Goal: Information Seeking & Learning: Learn about a topic

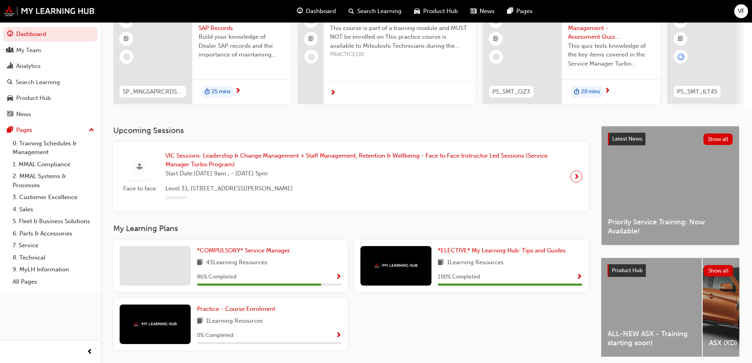
scroll to position [109, 0]
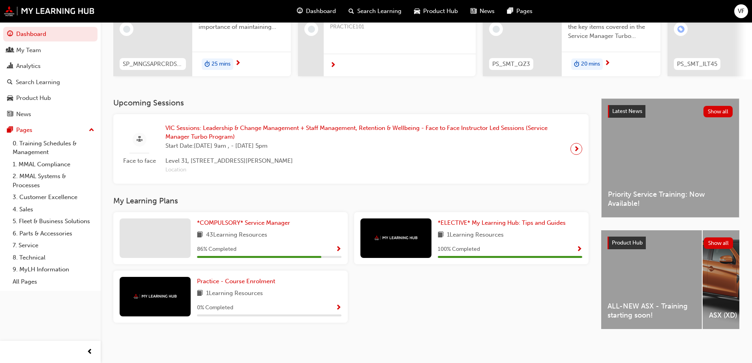
click at [315, 238] on div "*COMPULSORY* Service Manager 43 Learning Resources 86 % Completed" at bounding box center [269, 237] width 144 height 39
click at [339, 248] on span "Show Progress" at bounding box center [338, 249] width 6 height 7
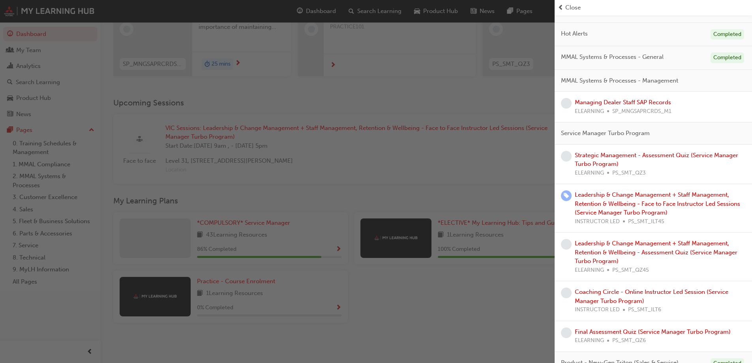
scroll to position [0, 0]
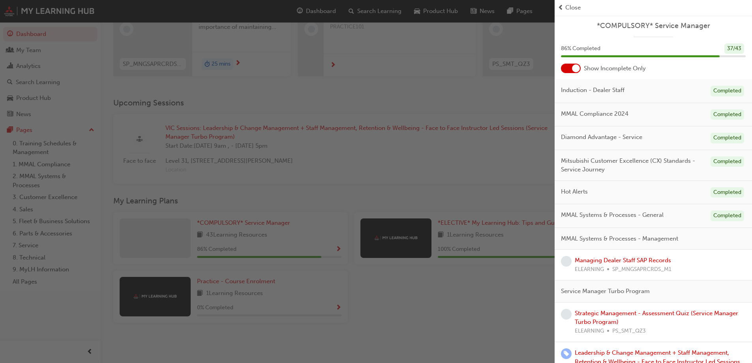
click at [645, 20] on div "*COMPULSORY* Service Manager 86 % Completed 37 / 43 Show Incomplete Only Induct…" at bounding box center [652, 285] width 197 height 541
click at [646, 25] on span "*COMPULSORY* Service Manager" at bounding box center [653, 25] width 185 height 9
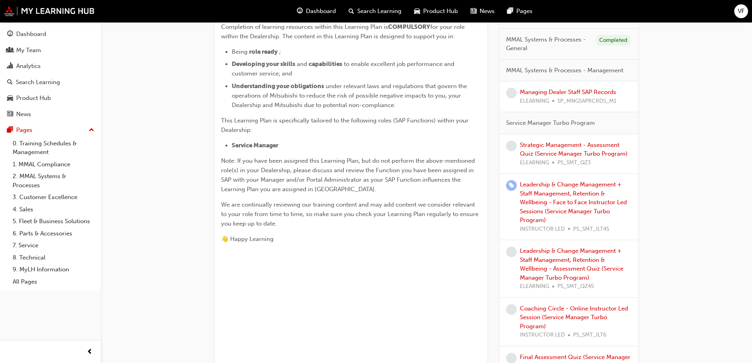
scroll to position [195, 0]
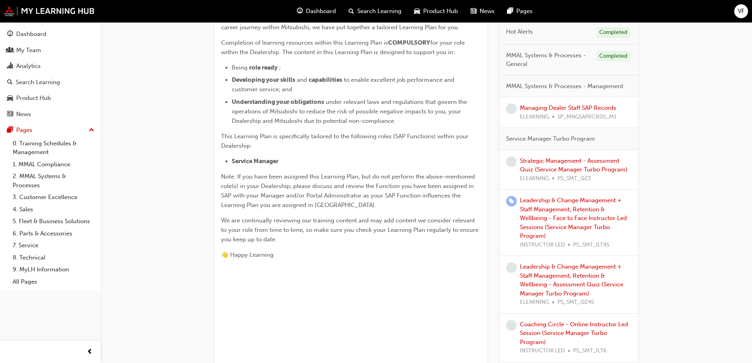
click at [554, 165] on div "Strategic Management - Assessment Quiz (Service Manager Turbo Program) ELEARNIN…" at bounding box center [576, 169] width 112 height 27
click at [559, 161] on link "Strategic Management - Assessment Quiz (Service Manager Turbo Program)" at bounding box center [574, 165] width 108 height 16
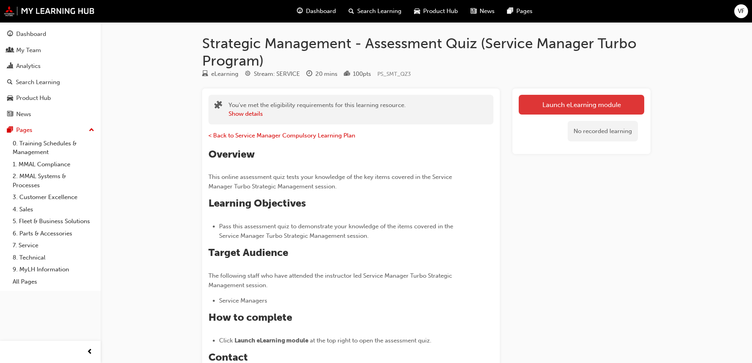
click at [583, 106] on link "Launch eLearning module" at bounding box center [580, 105] width 125 height 20
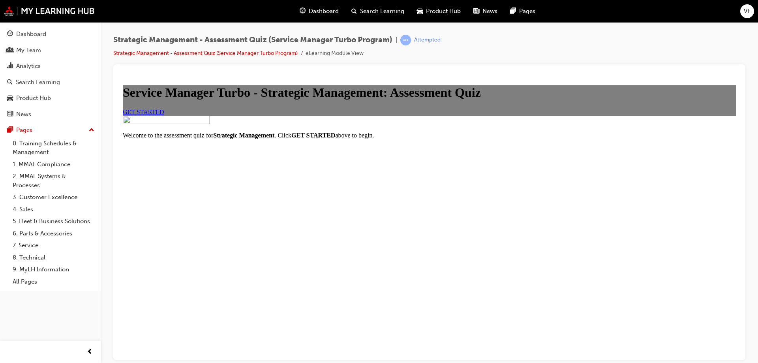
scroll to position [61, 0]
click at [164, 115] on span "GET STARTED" at bounding box center [143, 111] width 41 height 7
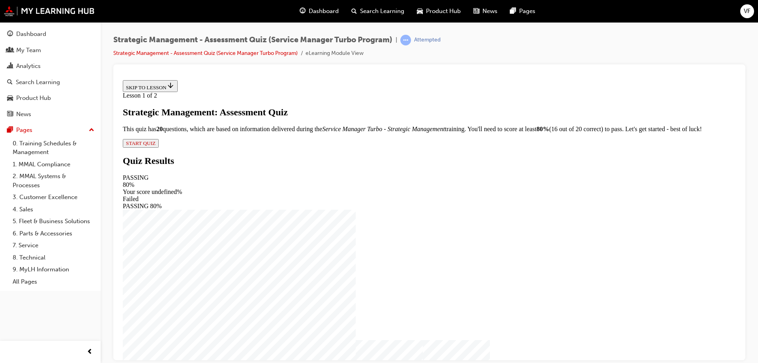
scroll to position [2, 0]
click at [155, 146] on span "START QUIZ" at bounding box center [141, 143] width 30 height 6
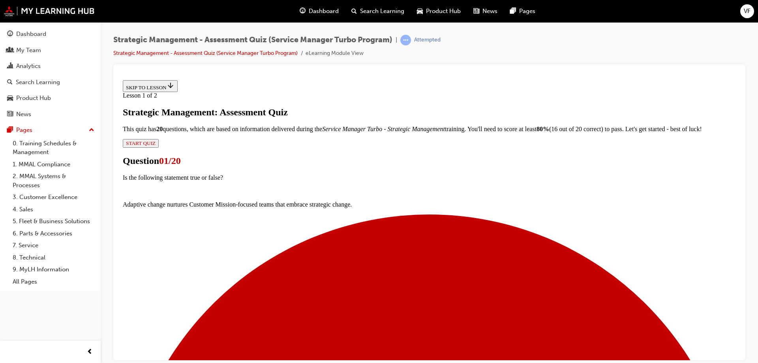
scroll to position [68, 0]
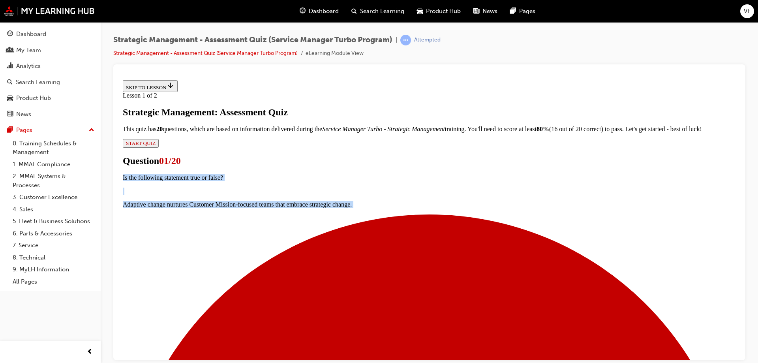
drag, startPoint x: 296, startPoint y: 120, endPoint x: 624, endPoint y: 234, distance: 347.4
copy div "Is the following statement true or false? Adaptive change nurtures Customer Mis…"
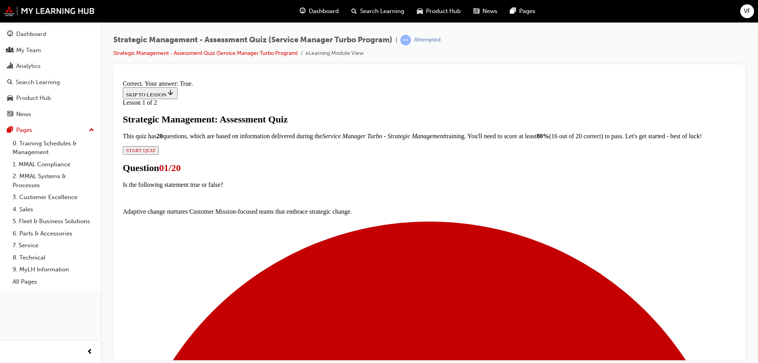
scroll to position [93, 0]
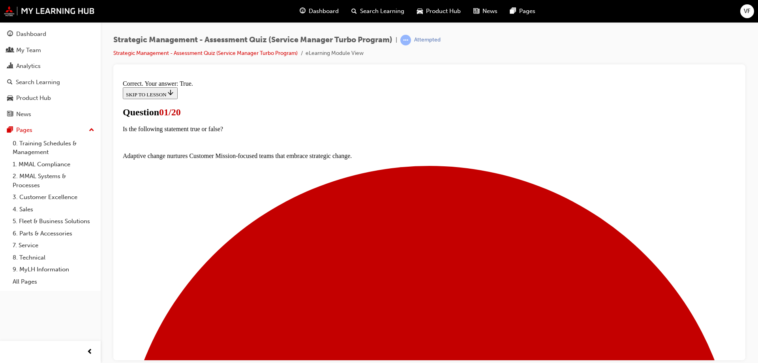
drag, startPoint x: 288, startPoint y: 127, endPoint x: 564, endPoint y: 264, distance: 307.9
copy div "Is the following statement true or false? Shareholder satisfaction delivers ong…"
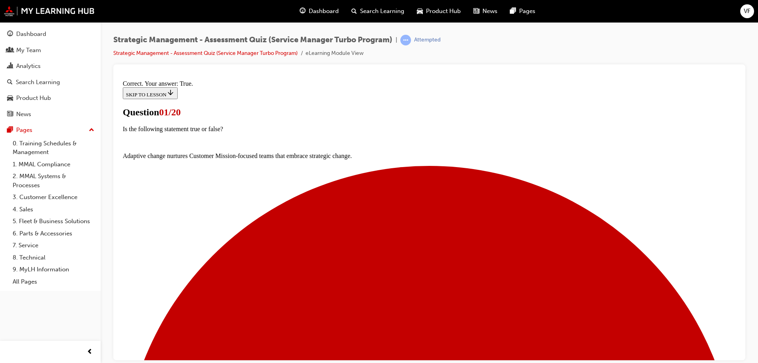
scroll to position [93, 0]
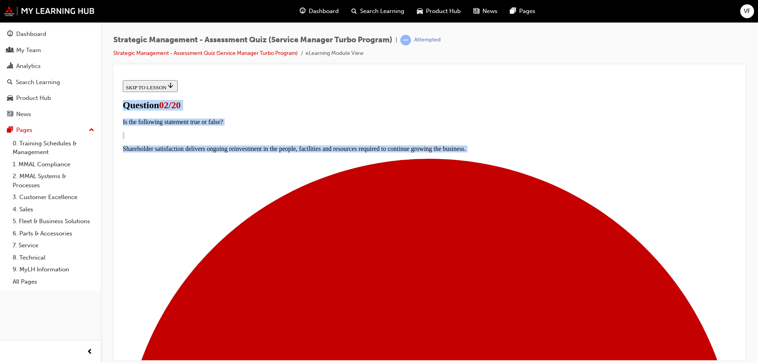
scroll to position [131, 0]
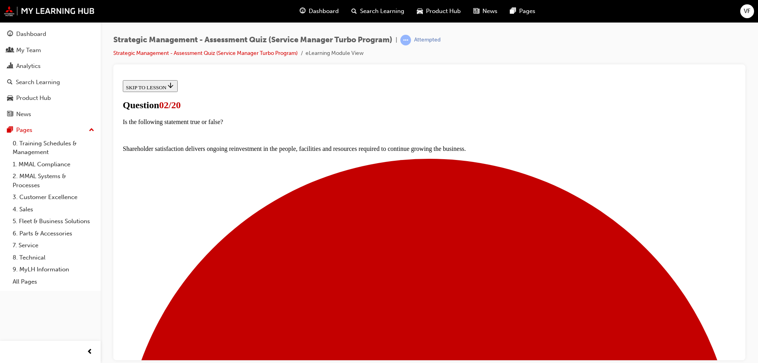
drag, startPoint x: 316, startPoint y: 150, endPoint x: 614, endPoint y: 296, distance: 331.6
drag, startPoint x: 364, startPoint y: 204, endPoint x: 330, endPoint y: 202, distance: 34.0
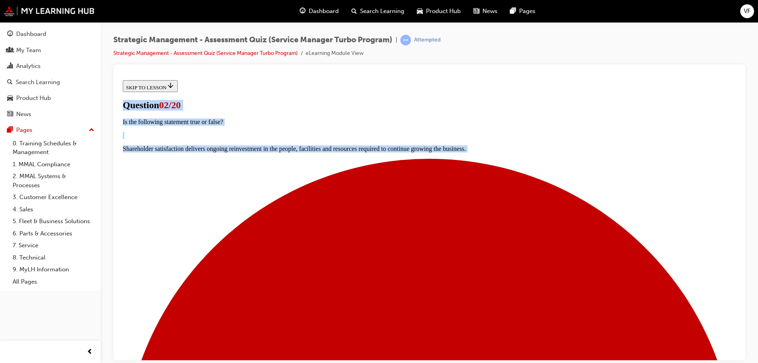
scroll to position [131, 0]
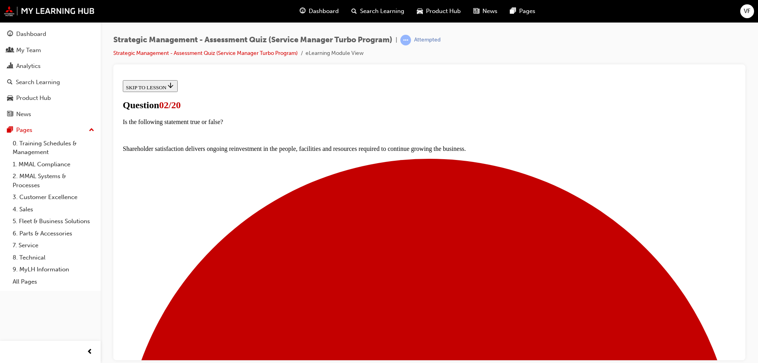
drag, startPoint x: 288, startPoint y: 188, endPoint x: 545, endPoint y: 246, distance: 262.9
copy div "Which of the following are interlinking motivations between the Balanced Satisf…"
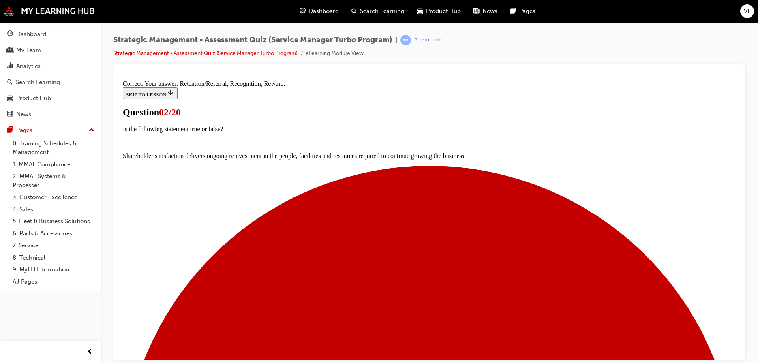
scroll to position [156, 0]
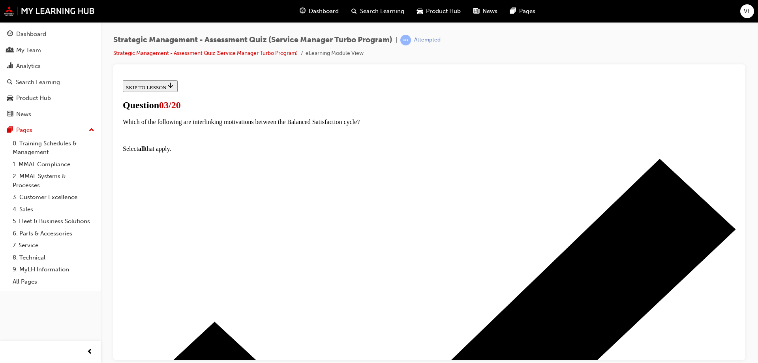
drag, startPoint x: 291, startPoint y: 128, endPoint x: 521, endPoint y: 263, distance: 266.8
copy div "Is the following statement true or false? Strategy is the formulation and execu…"
drag, startPoint x: 320, startPoint y: 214, endPoint x: 330, endPoint y: 214, distance: 10.7
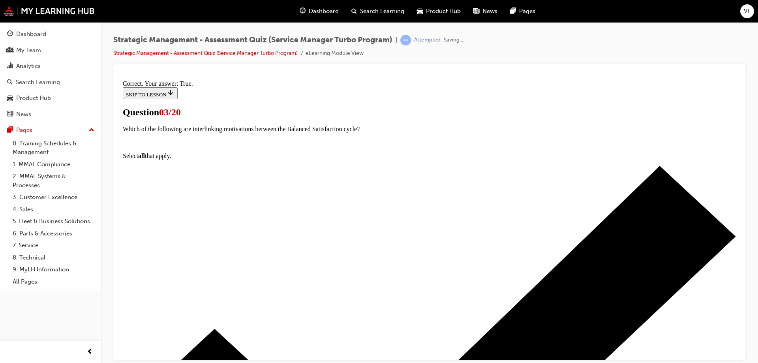
scroll to position [107, 0]
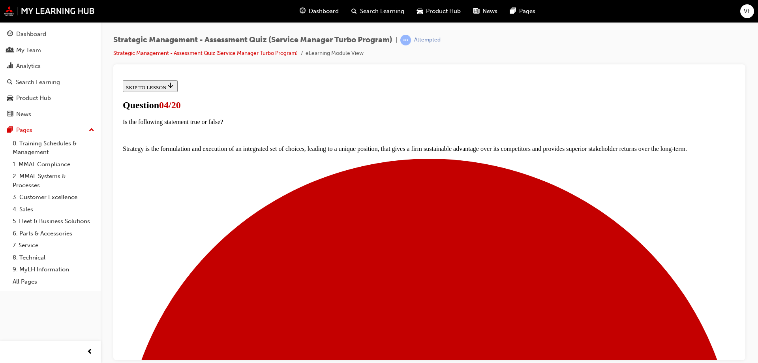
drag, startPoint x: 287, startPoint y: 126, endPoint x: 372, endPoint y: 249, distance: 150.0
copy div "Is the following statement true or false? Goals should be specific, measurable …"
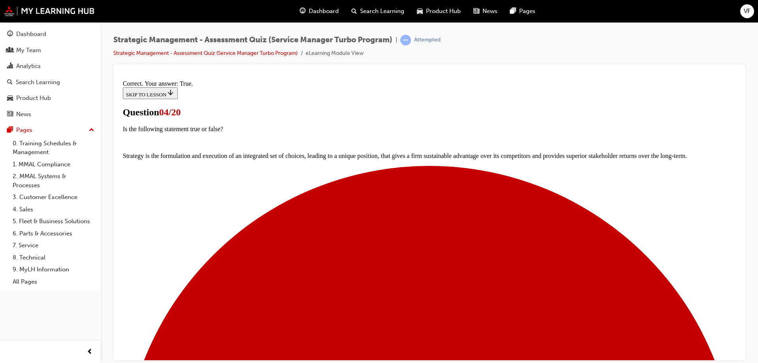
scroll to position [93, 0]
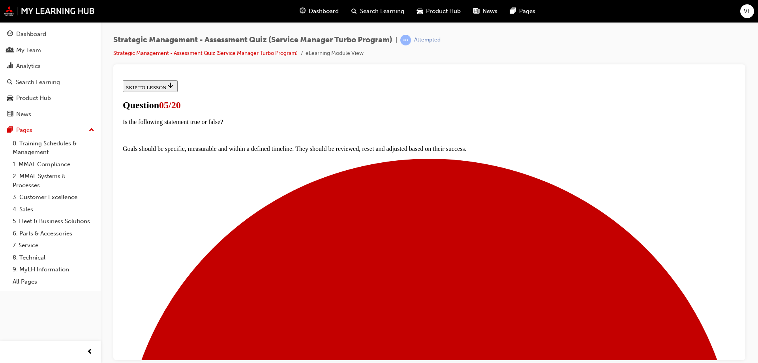
scroll to position [68, 0]
drag, startPoint x: 297, startPoint y: 127, endPoint x: 405, endPoint y: 248, distance: 161.8
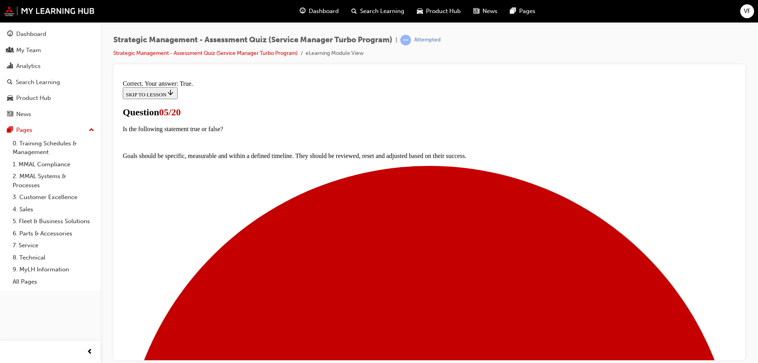
scroll to position [93, 0]
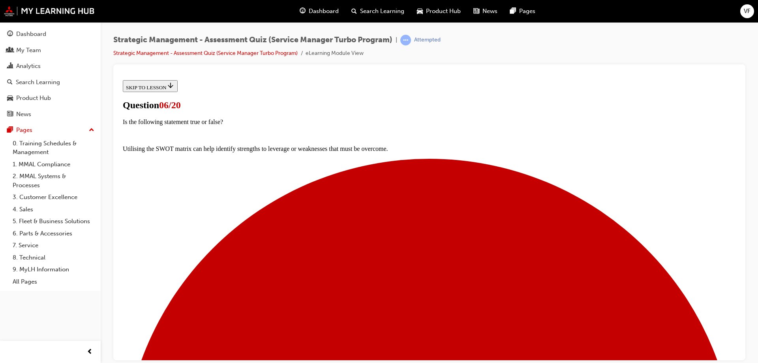
drag, startPoint x: 291, startPoint y: 126, endPoint x: 576, endPoint y: 265, distance: 317.1
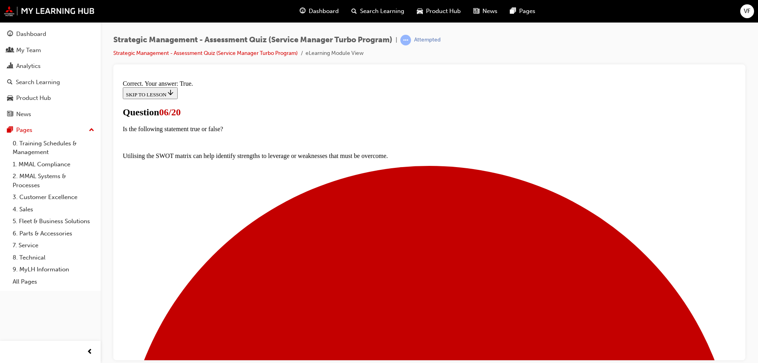
scroll to position [107, 0]
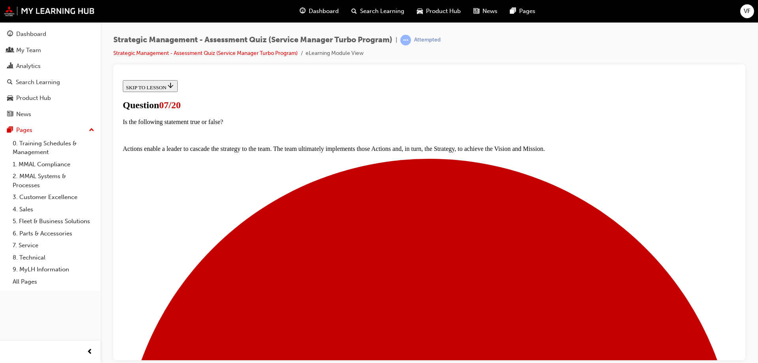
drag, startPoint x: 293, startPoint y: 192, endPoint x: 487, endPoint y: 338, distance: 243.4
copy div "Which of the following are included in the Balanced Satisfaction cycle? Shareho…"
drag, startPoint x: 301, startPoint y: 318, endPoint x: 297, endPoint y: 308, distance: 10.7
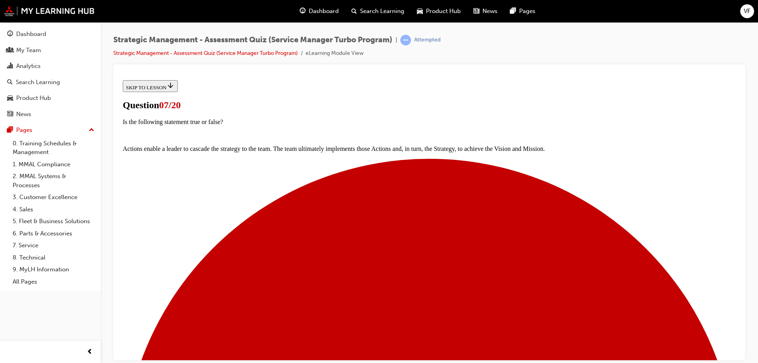
drag, startPoint x: 304, startPoint y: 260, endPoint x: 304, endPoint y: 251, distance: 9.9
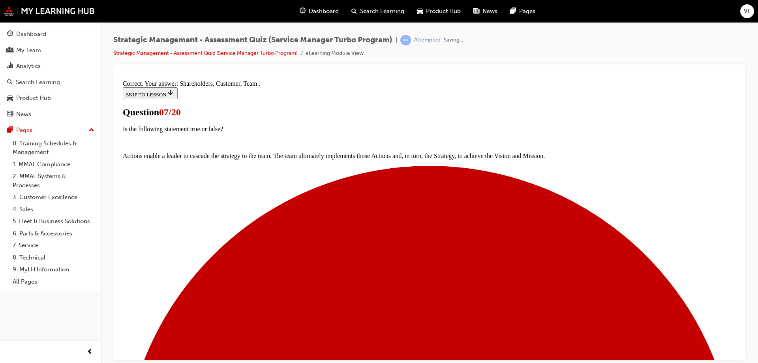
scroll to position [116, 0]
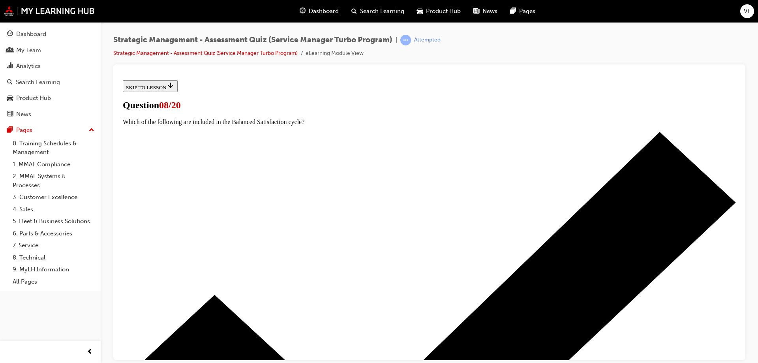
drag, startPoint x: 294, startPoint y: 128, endPoint x: 402, endPoint y: 268, distance: 177.2
copy div "Is the following statement true or false? Customer loyalty drives a willingness…"
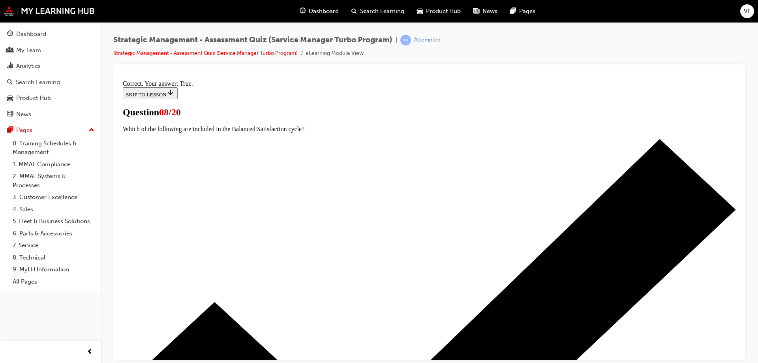
scroll to position [107, 0]
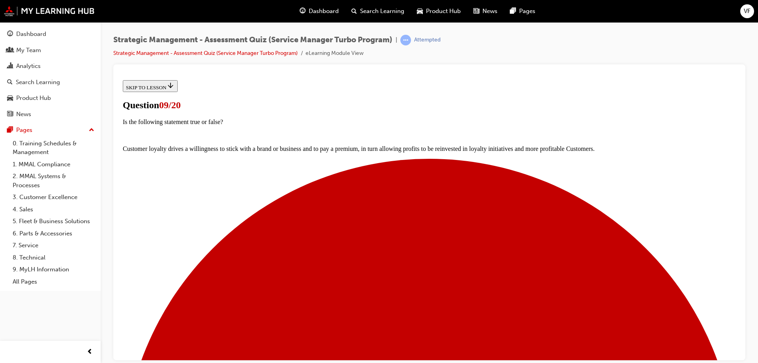
scroll to position [0, 0]
drag, startPoint x: 291, startPoint y: 191, endPoint x: 515, endPoint y: 337, distance: 267.2
copy div "Is the following statement true or false? The Mission seeks to align the organi…"
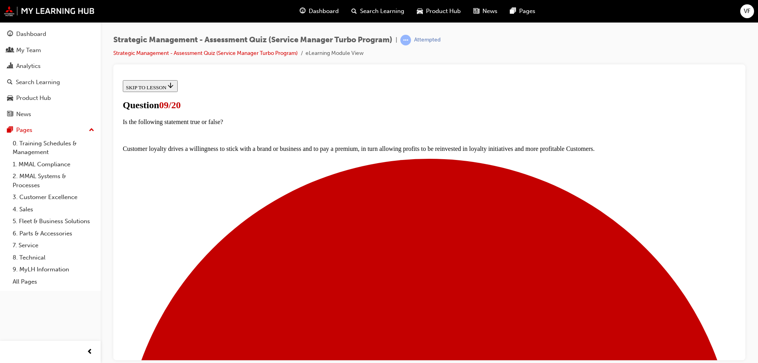
copy div "Is the following statement true or false? The Mission seeks to align the organi…"
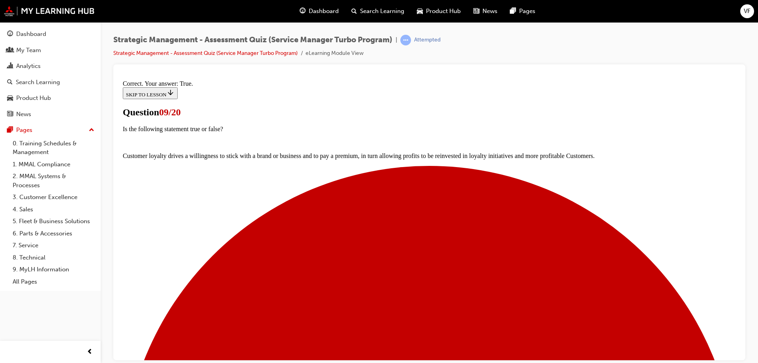
scroll to position [120, 0]
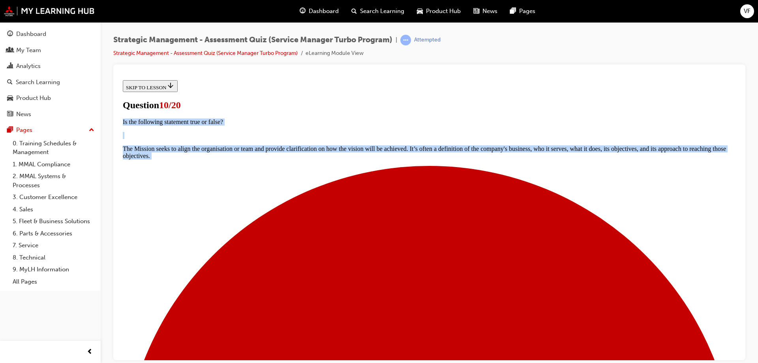
scroll to position [79, 0]
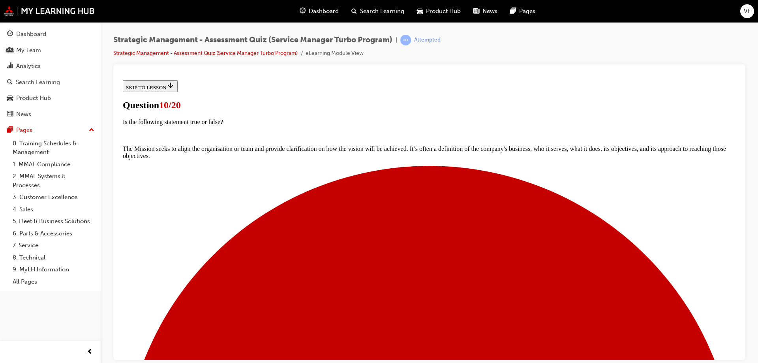
drag, startPoint x: 335, startPoint y: 121, endPoint x: 594, endPoint y: 323, distance: 328.6
drag, startPoint x: 425, startPoint y: 273, endPoint x: 278, endPoint y: 171, distance: 178.9
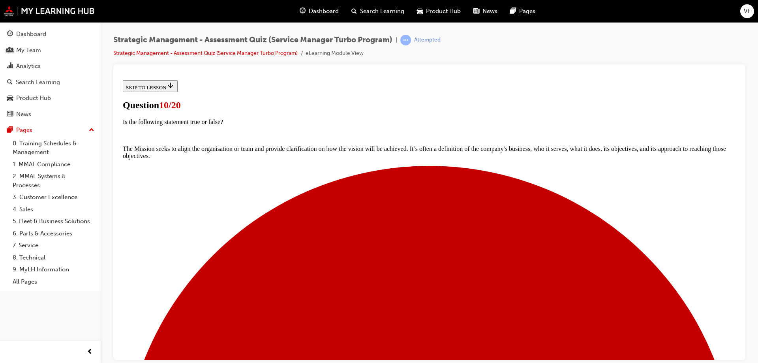
drag, startPoint x: 292, startPoint y: 112, endPoint x: 526, endPoint y: 264, distance: 278.4
copy div "Which of the following are the benefits of a strategic approach? Select all tha…"
drag, startPoint x: 299, startPoint y: 202, endPoint x: 305, endPoint y: 213, distance: 12.9
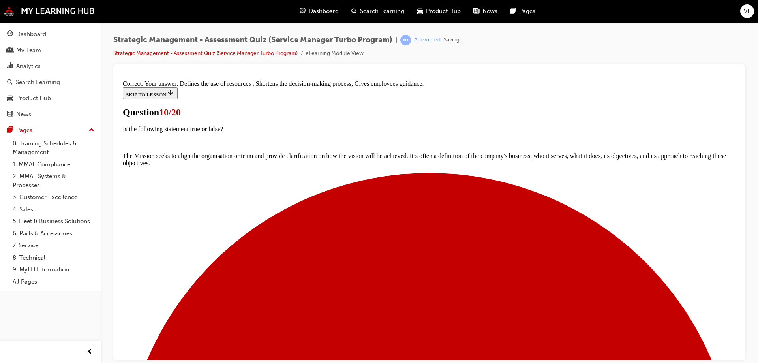
scroll to position [143, 0]
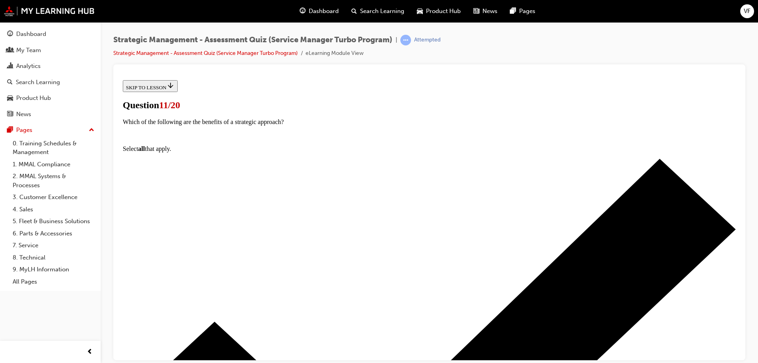
scroll to position [64, 0]
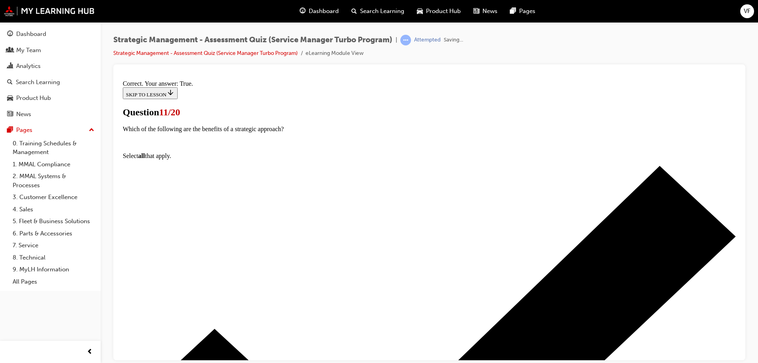
scroll to position [93, 0]
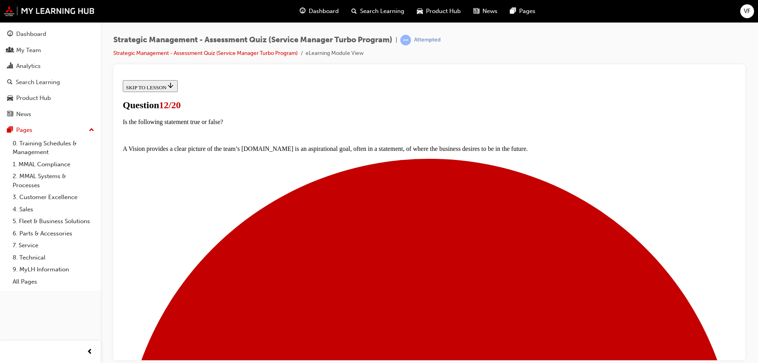
scroll to position [88, 0]
drag, startPoint x: 291, startPoint y: 104, endPoint x: 450, endPoint y: 277, distance: 235.1
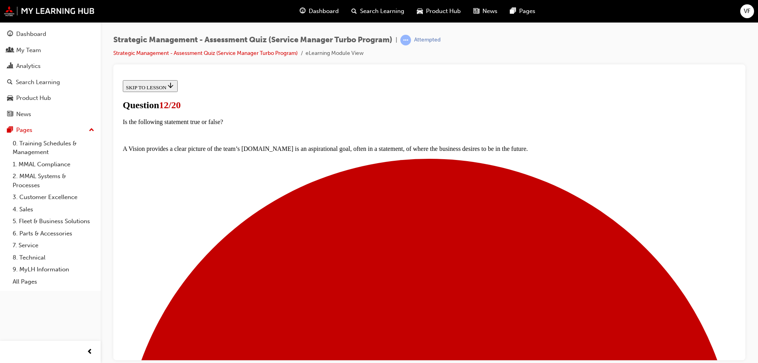
drag, startPoint x: 292, startPoint y: 101, endPoint x: 489, endPoint y: 273, distance: 261.2
drag, startPoint x: 271, startPoint y: 172, endPoint x: 279, endPoint y: 172, distance: 7.5
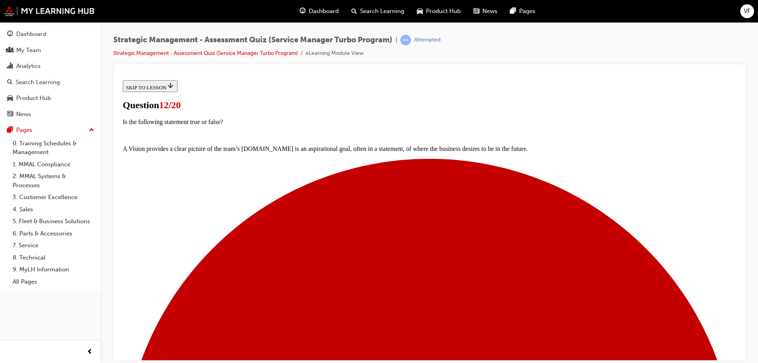
drag, startPoint x: 303, startPoint y: 271, endPoint x: 324, endPoint y: 280, distance: 21.8
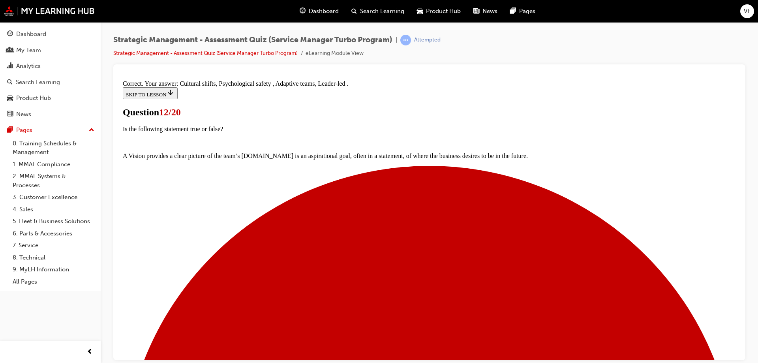
scroll to position [156, 0]
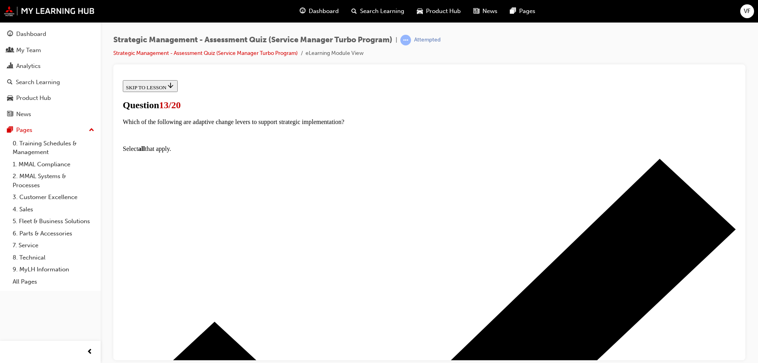
scroll to position [64, 0]
drag, startPoint x: 294, startPoint y: 128, endPoint x: 377, endPoint y: 142, distance: 84.0
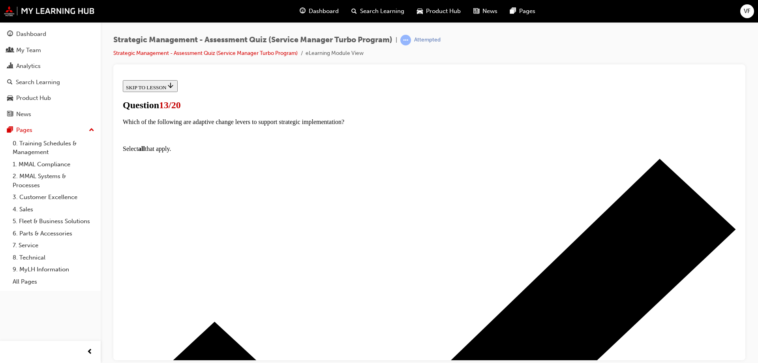
drag, startPoint x: 292, startPoint y: 128, endPoint x: 470, endPoint y: 254, distance: 217.5
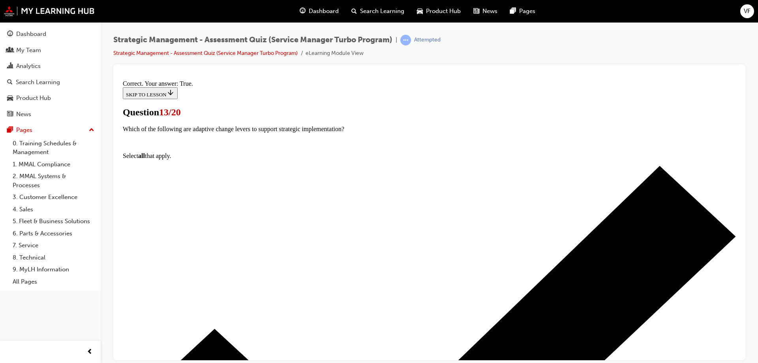
scroll to position [93, 0]
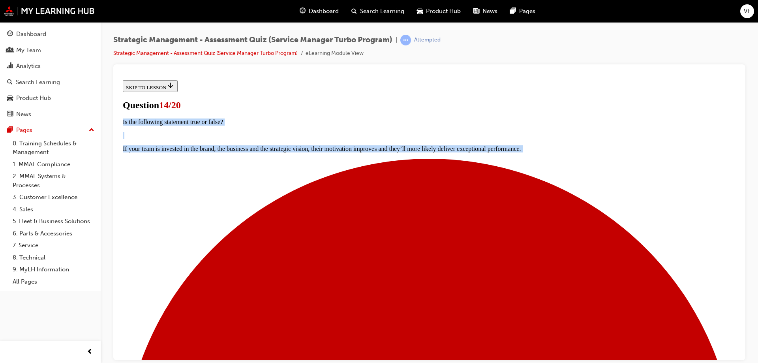
scroll to position [64, 0]
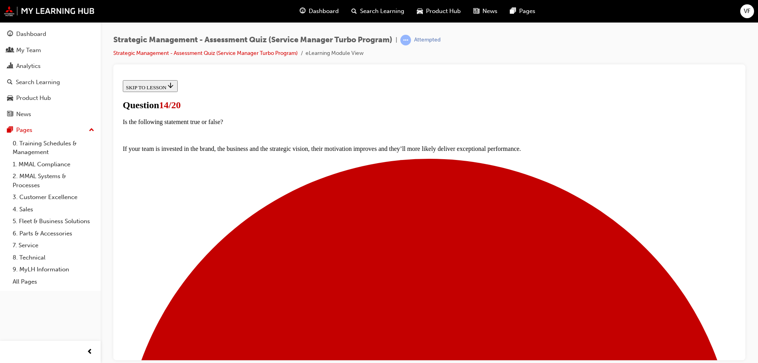
drag, startPoint x: 291, startPoint y: 127, endPoint x: 444, endPoint y: 261, distance: 203.3
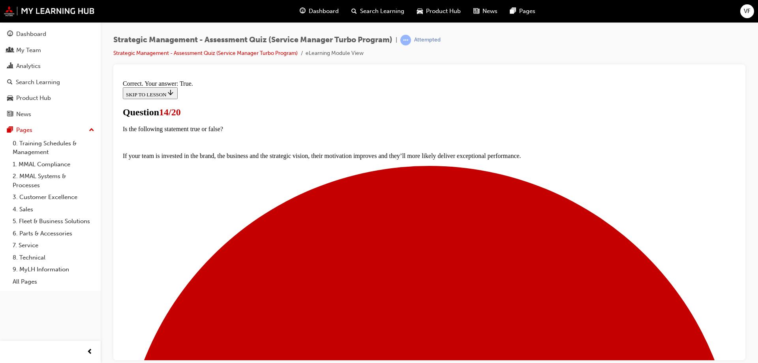
scroll to position [93, 0]
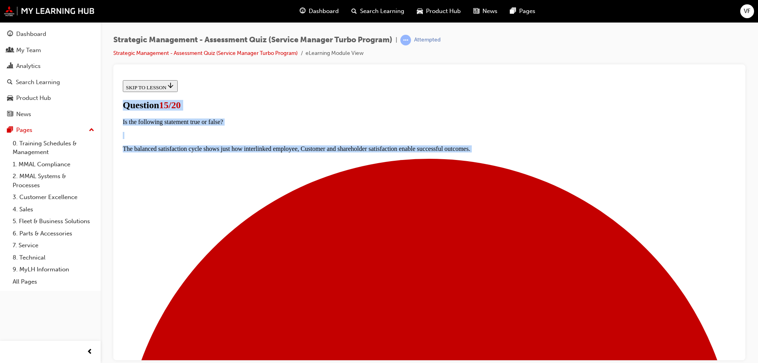
scroll to position [118, 0]
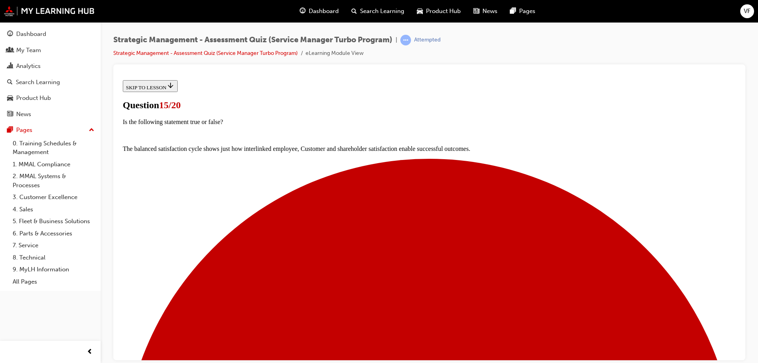
drag, startPoint x: 294, startPoint y: 189, endPoint x: 524, endPoint y: 246, distance: 237.4
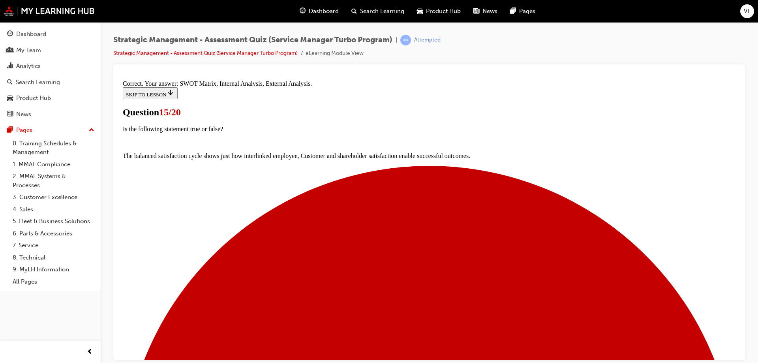
scroll to position [143, 0]
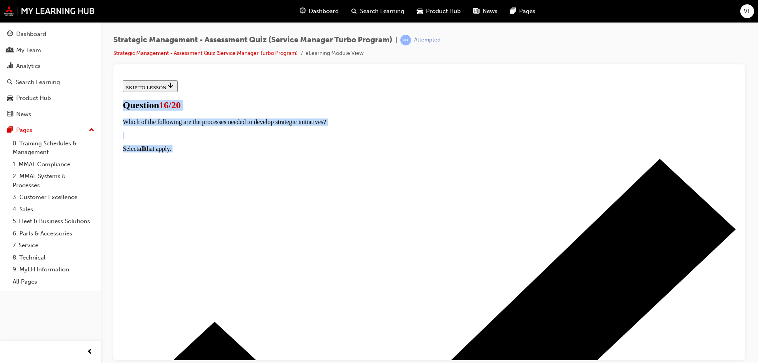
scroll to position [126, 0]
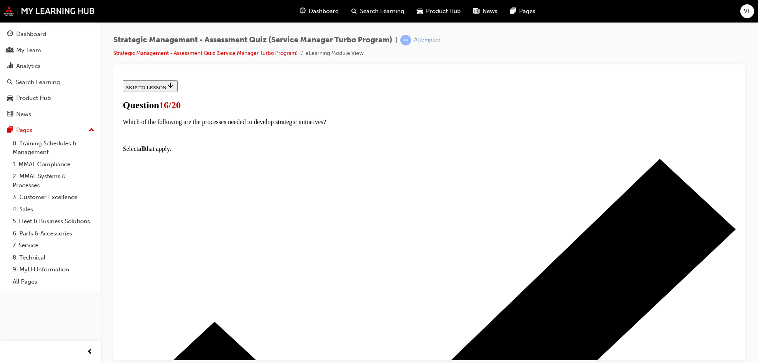
drag, startPoint x: 365, startPoint y: 221, endPoint x: 526, endPoint y: 263, distance: 166.3
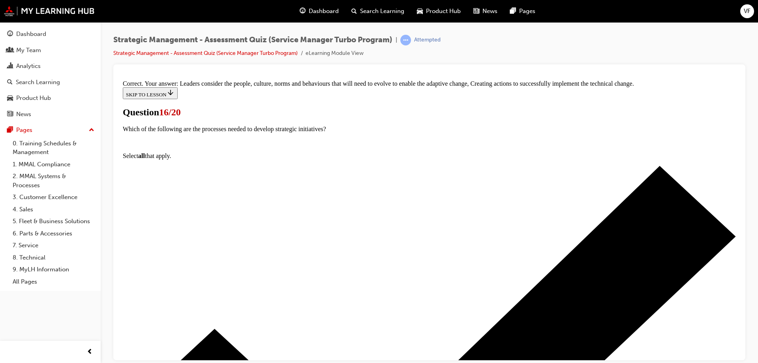
scroll to position [151, 0]
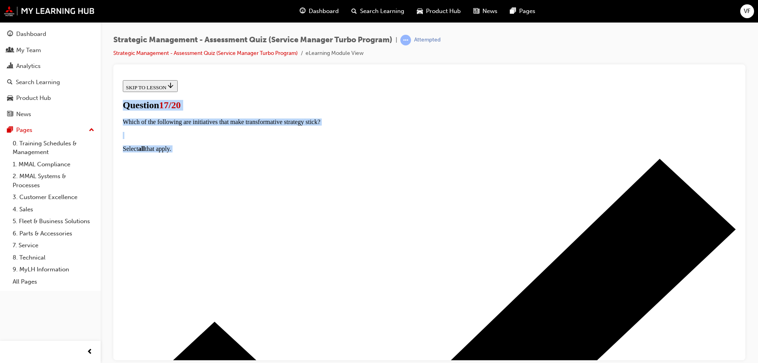
scroll to position [118, 0]
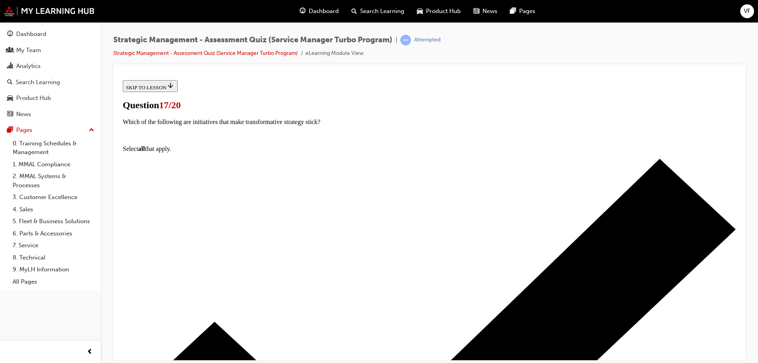
drag, startPoint x: 295, startPoint y: 188, endPoint x: 516, endPoint y: 250, distance: 230.3
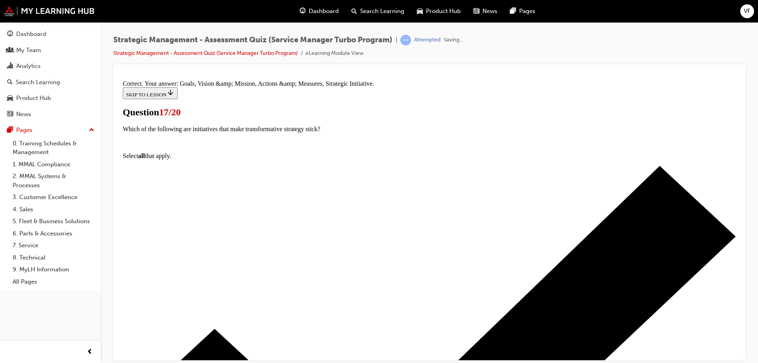
scroll to position [143, 0]
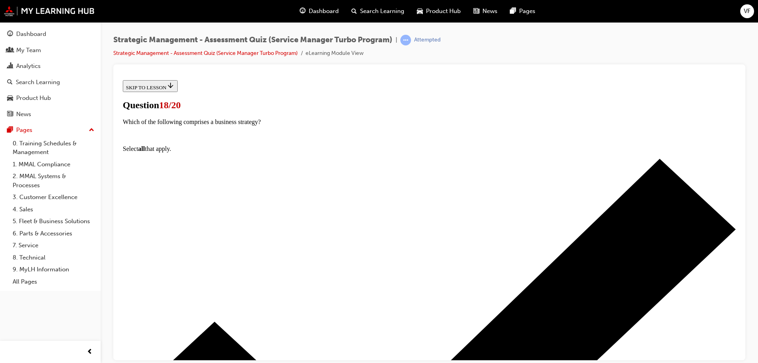
scroll to position [79, 0]
drag, startPoint x: 293, startPoint y: 112, endPoint x: 468, endPoint y: 269, distance: 234.4
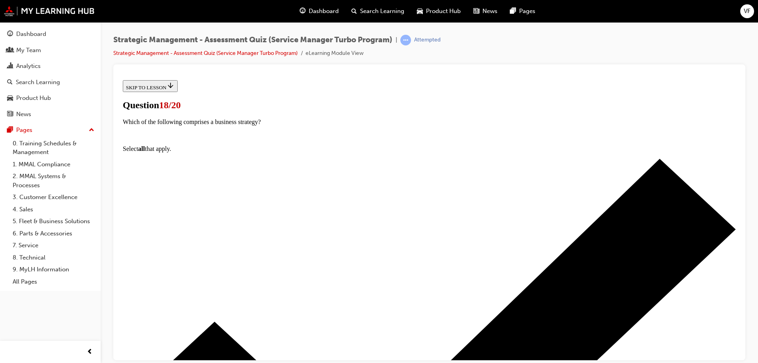
drag, startPoint x: 310, startPoint y: 233, endPoint x: 311, endPoint y: 251, distance: 17.8
drag, startPoint x: 440, startPoint y: 324, endPoint x: 459, endPoint y: 331, distance: 20.2
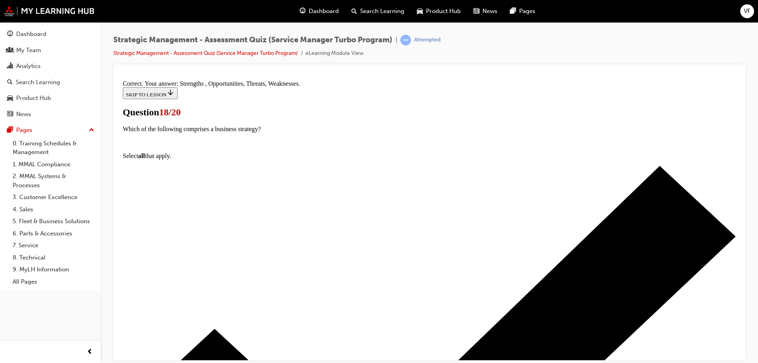
scroll to position [143, 0]
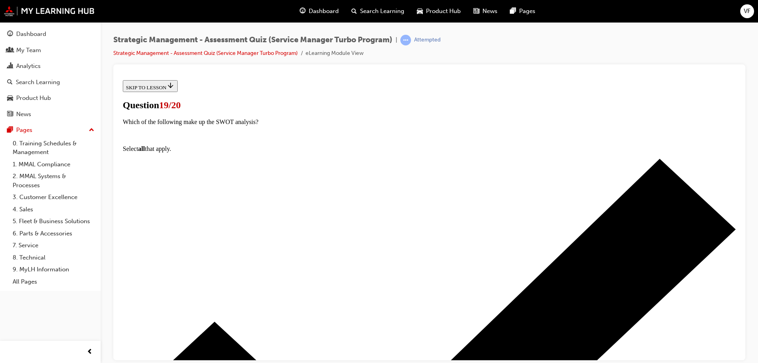
scroll to position [64, 0]
drag, startPoint x: 293, startPoint y: 127, endPoint x: 551, endPoint y: 268, distance: 294.0
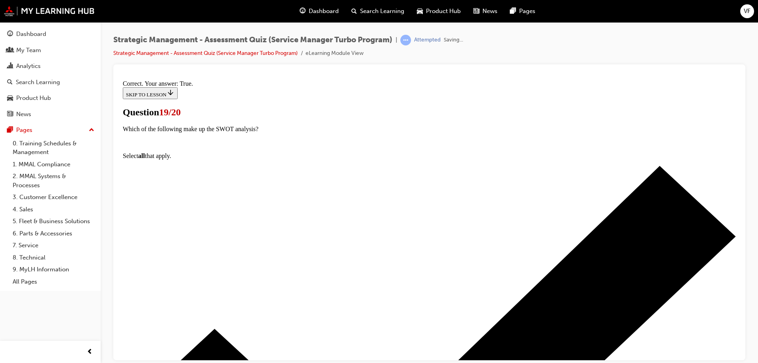
scroll to position [107, 0]
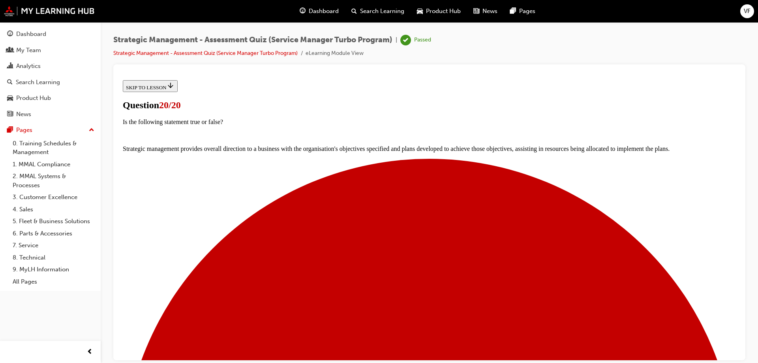
scroll to position [120, 0]
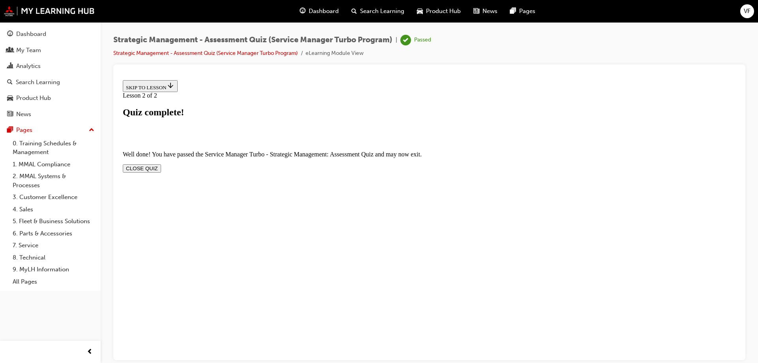
click at [161, 164] on button "CLOSE QUIZ" at bounding box center [142, 168] width 38 height 8
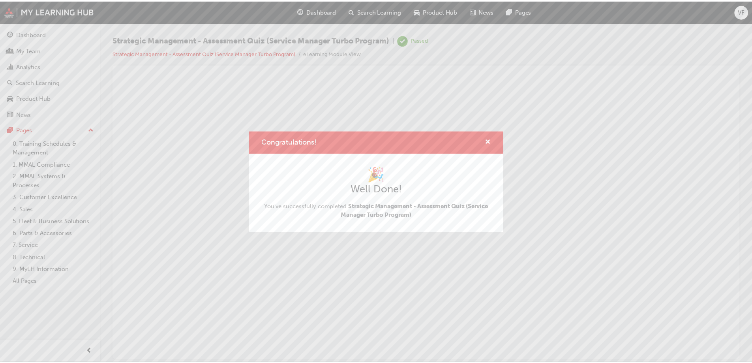
scroll to position [0, 0]
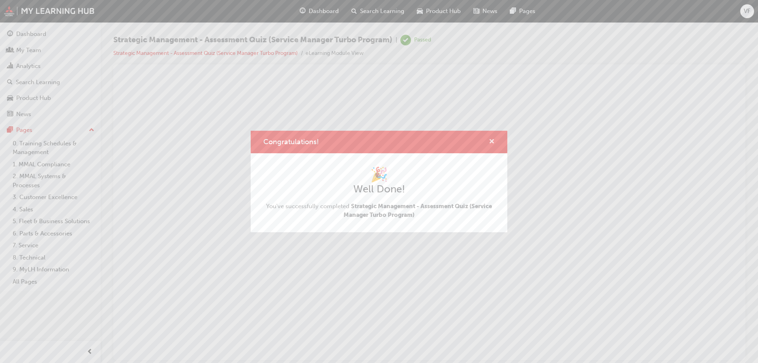
click at [490, 139] on span "cross-icon" at bounding box center [491, 141] width 6 height 7
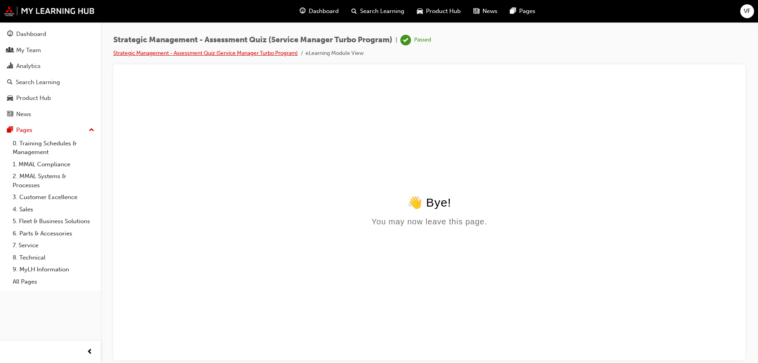
click at [247, 53] on link "Strategic Management - Assessment Quiz (Service Manager Turbo Program)" at bounding box center [205, 53] width 184 height 7
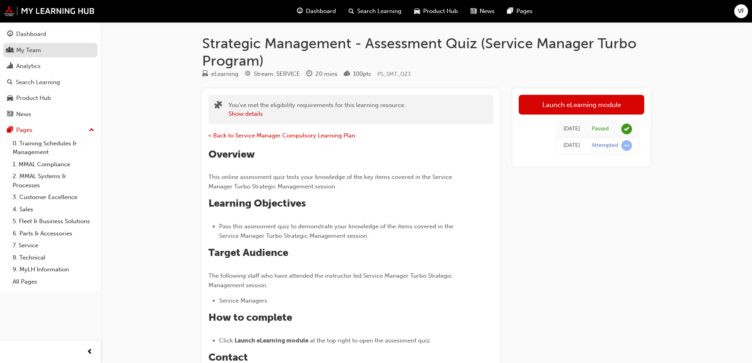
click at [35, 52] on div "My Team" at bounding box center [28, 50] width 25 height 9
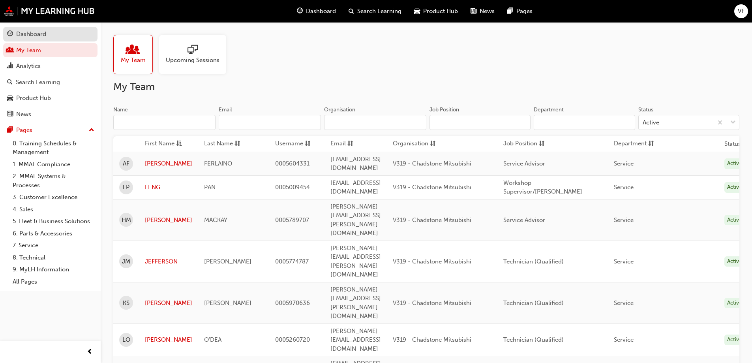
click at [32, 36] on div "Dashboard" at bounding box center [31, 34] width 30 height 9
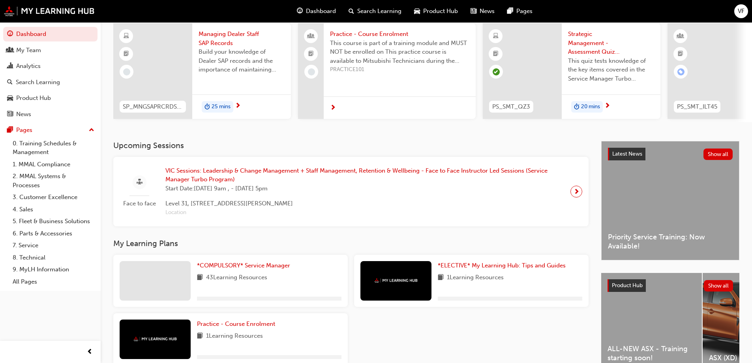
scroll to position [109, 0]
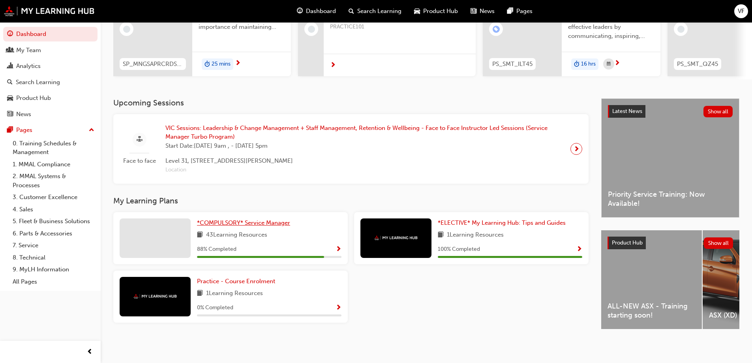
click at [252, 218] on link "*COMPULSORY* Service Manager" at bounding box center [245, 222] width 96 height 9
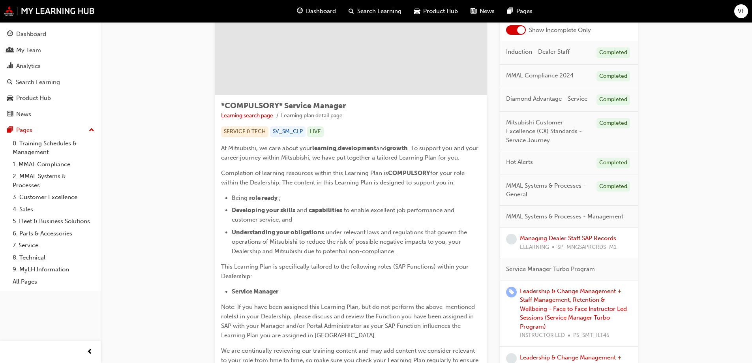
scroll to position [79, 0]
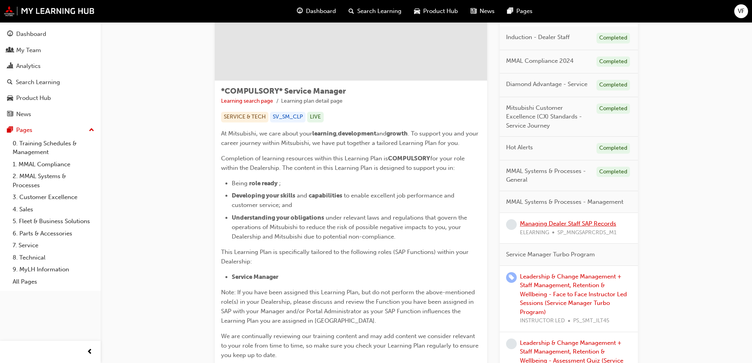
click at [536, 226] on link "Managing Dealer Staff SAP Records" at bounding box center [568, 223] width 96 height 7
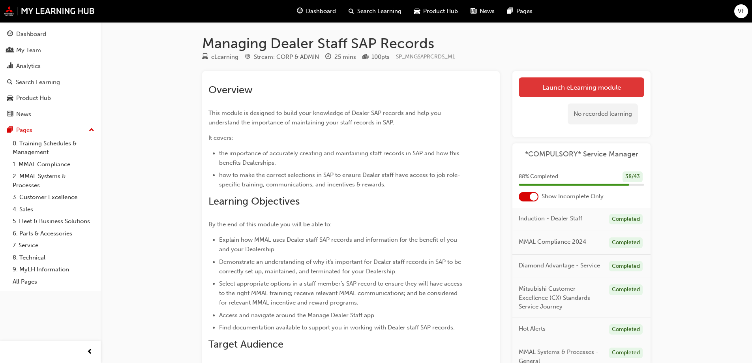
click at [552, 89] on link "Launch eLearning module" at bounding box center [580, 87] width 125 height 20
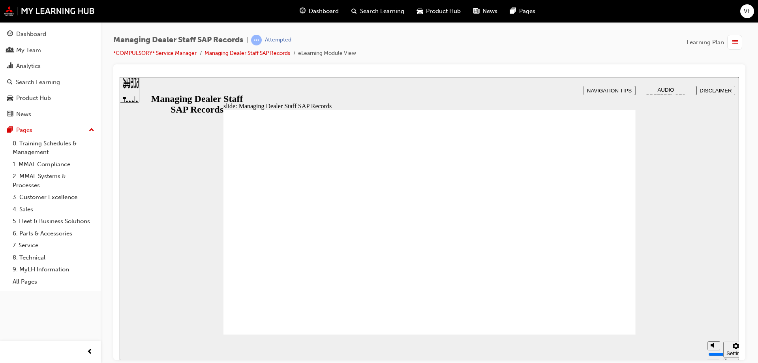
click at [672, 176] on div "slide: What you'll get out of this Rectangle 1 Rectangle 3 Parallelogram 1 Para…" at bounding box center [429, 218] width 619 height 283
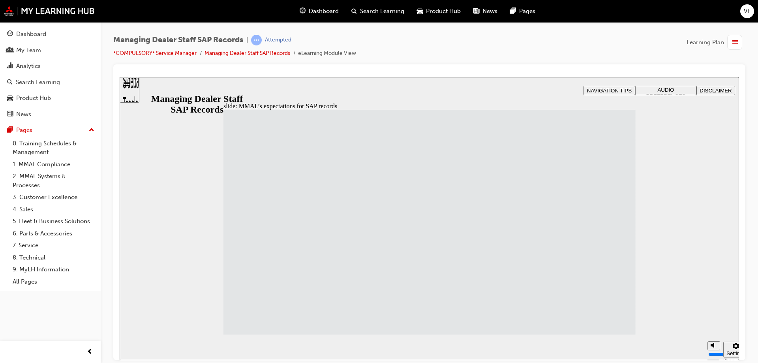
drag, startPoint x: 359, startPoint y: 223, endPoint x: 356, endPoint y: 234, distance: 11.6
drag, startPoint x: 365, startPoint y: 277, endPoint x: 417, endPoint y: 300, distance: 57.6
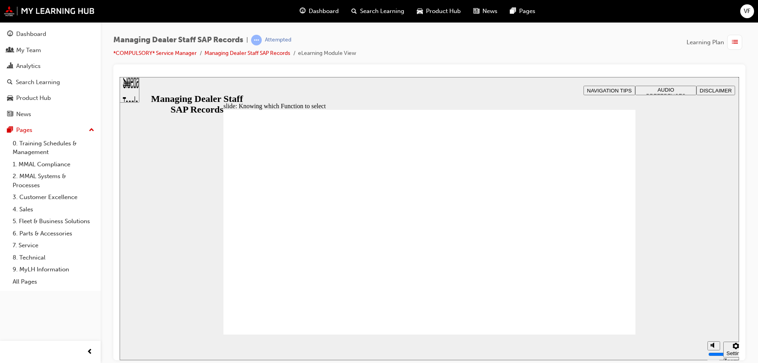
drag, startPoint x: 613, startPoint y: 124, endPoint x: 607, endPoint y: 133, distance: 11.4
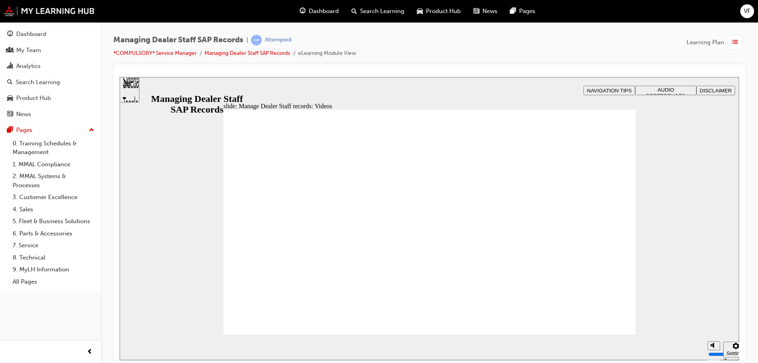
type input "123"
type input "127"
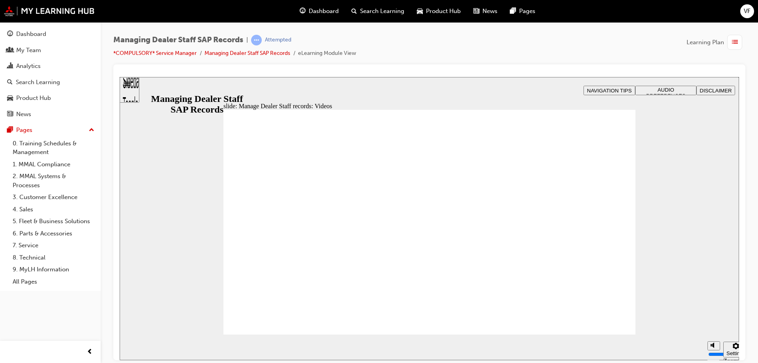
type input "254"
type input "75"
type input "144"
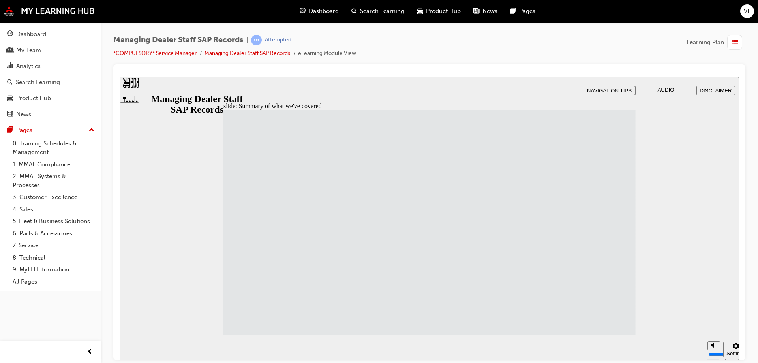
drag, startPoint x: 588, startPoint y: 316, endPoint x: 602, endPoint y: 316, distance: 14.2
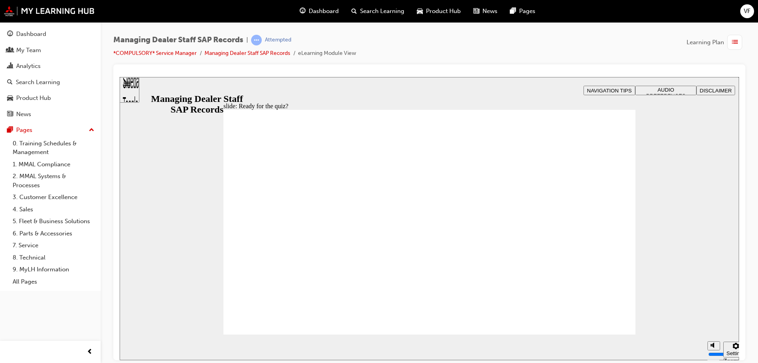
checkbox input "true"
drag, startPoint x: 283, startPoint y: 232, endPoint x: 298, endPoint y: 235, distance: 15.4
checkbox input "false"
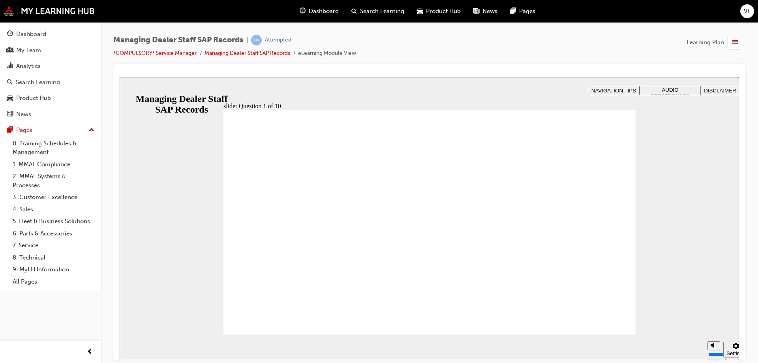
checkbox input "true"
radio input "true"
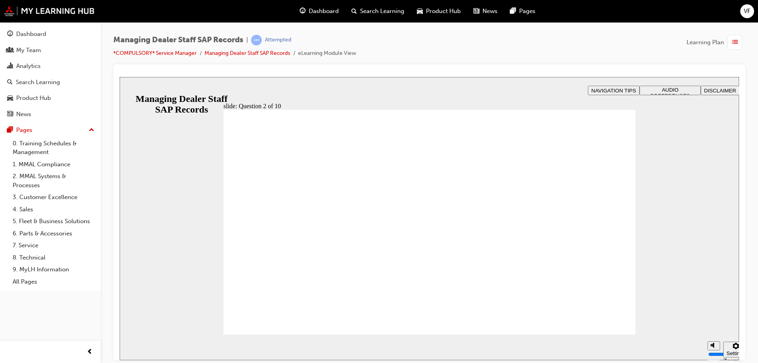
radio input "true"
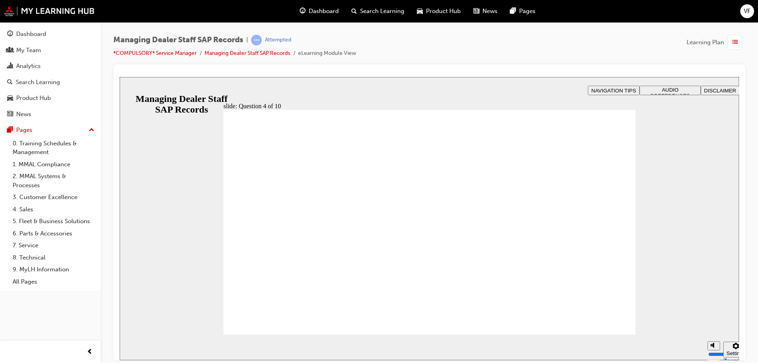
checkbox input "true"
drag, startPoint x: 625, startPoint y: 322, endPoint x: 614, endPoint y: 322, distance: 11.1
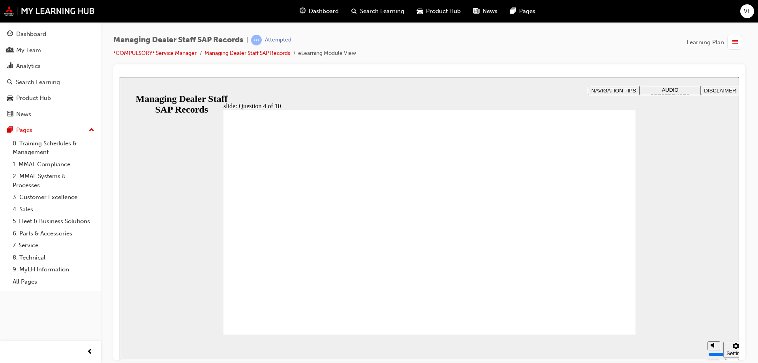
checkbox input "true"
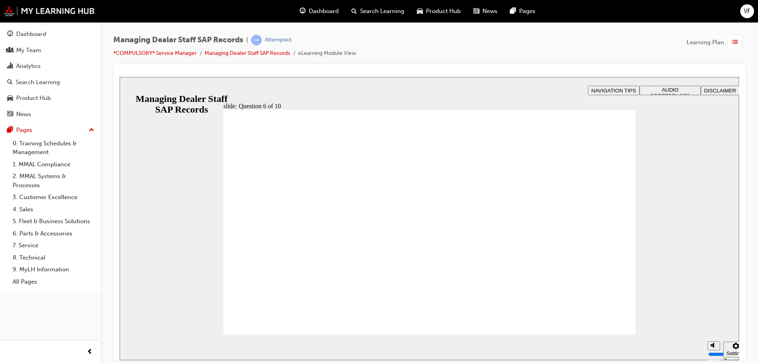
radio input "true"
checkbox input "true"
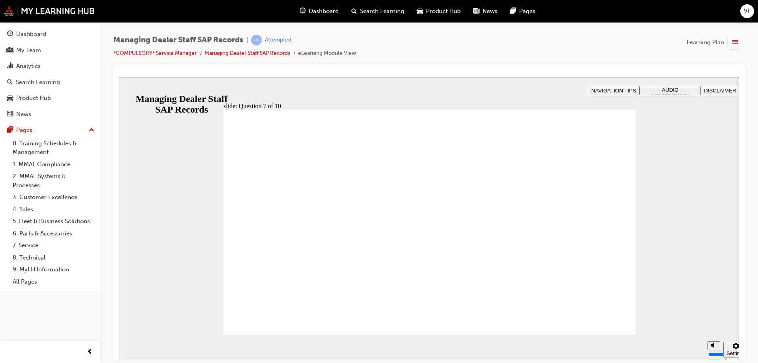
radio input "true"
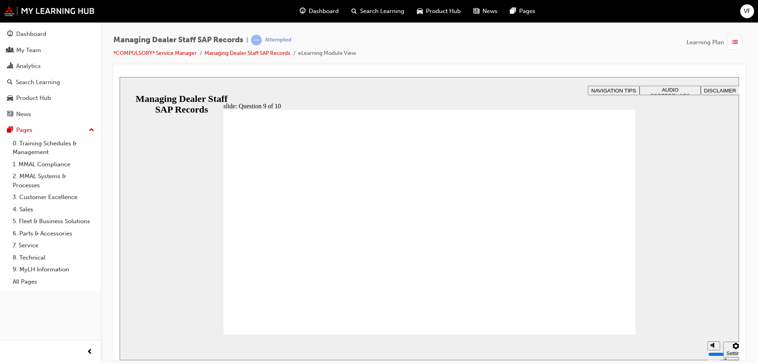
radio input "true"
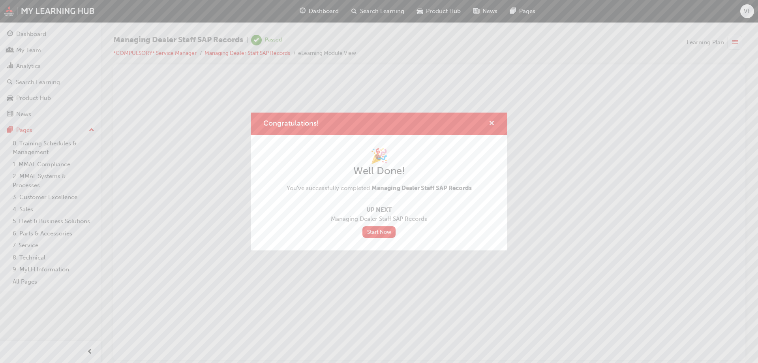
click at [494, 121] on span "cross-icon" at bounding box center [491, 123] width 6 height 7
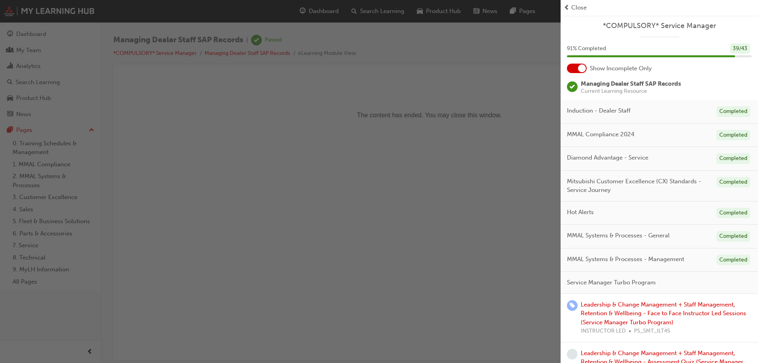
click at [587, 9] on div "Close" at bounding box center [658, 7] width 191 height 9
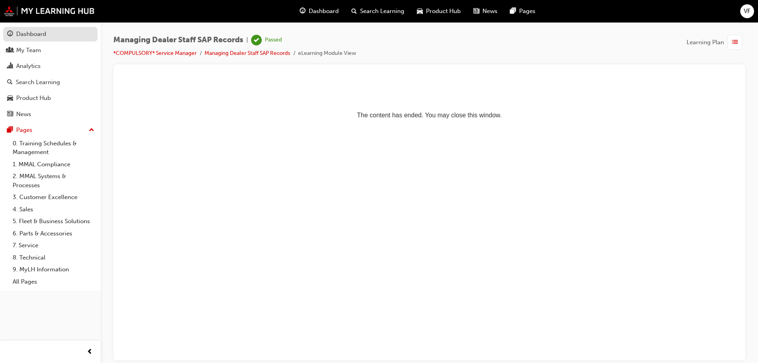
click at [27, 34] on div "Dashboard" at bounding box center [31, 34] width 30 height 9
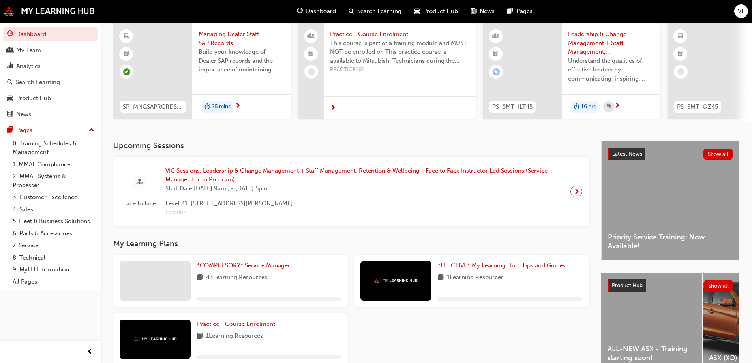
scroll to position [109, 0]
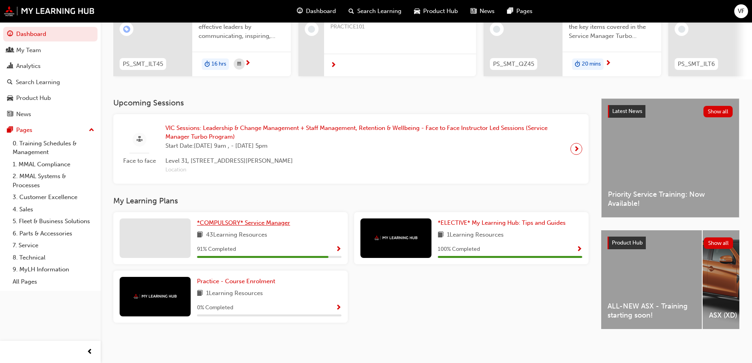
click at [245, 222] on span "*COMPULSORY* Service Manager" at bounding box center [243, 222] width 93 height 7
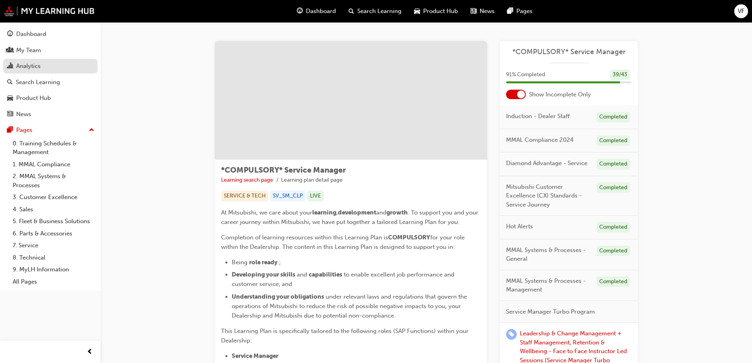
click at [23, 67] on div "Analytics" at bounding box center [28, 66] width 24 height 9
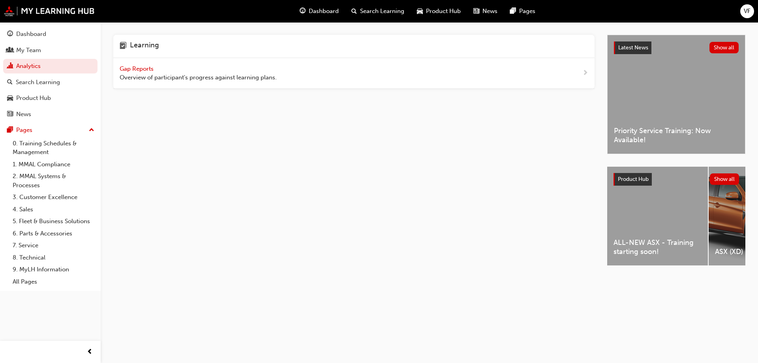
click at [140, 72] on span "Gap Reports" at bounding box center [138, 68] width 36 height 7
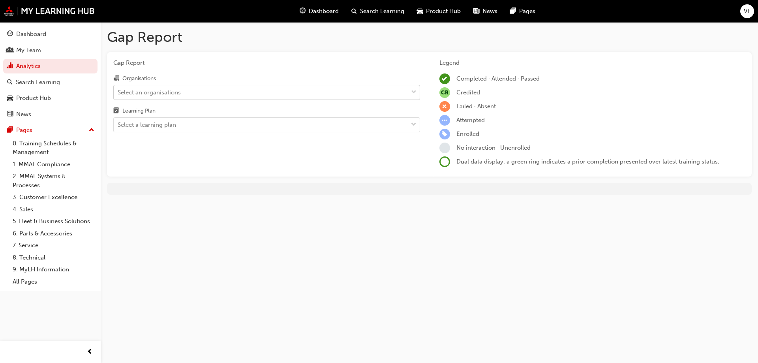
click at [185, 92] on div "Select an organisations" at bounding box center [261, 92] width 294 height 14
click at [118, 92] on input "Organisations Select an organisations" at bounding box center [118, 91] width 1 height 7
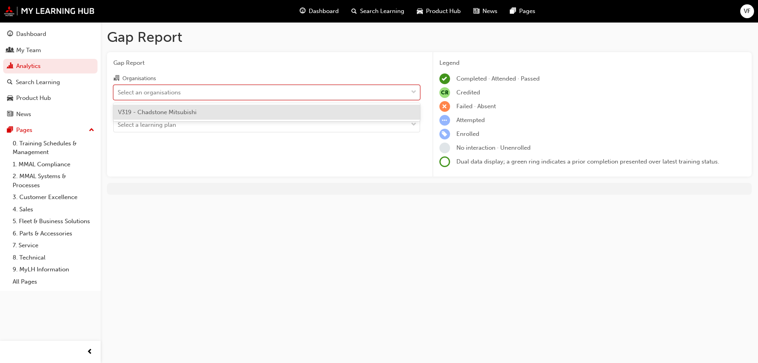
click at [156, 114] on span "V319 - Chadstone Mitsubishi" at bounding box center [157, 112] width 79 height 7
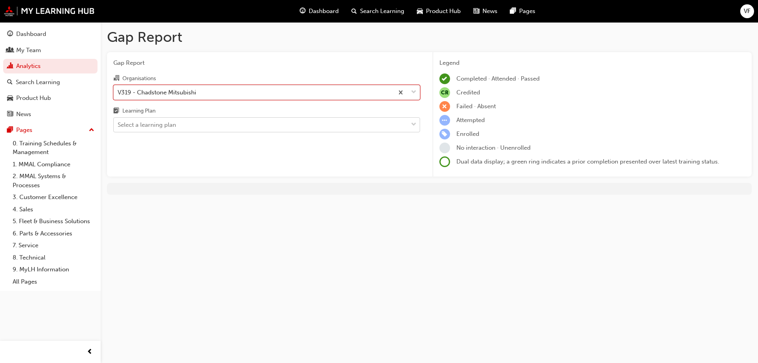
click at [159, 127] on div "Select a learning plan" at bounding box center [147, 124] width 58 height 9
click at [118, 127] on input "Learning Plan Select a learning plan" at bounding box center [118, 124] width 1 height 7
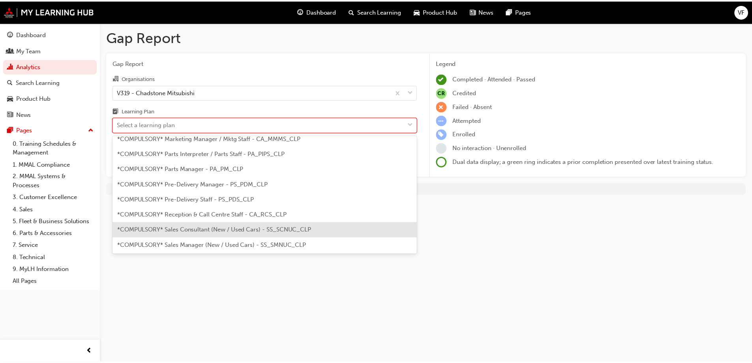
scroll to position [237, 0]
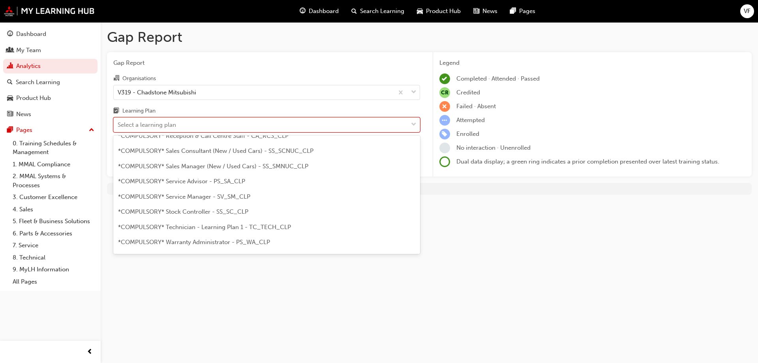
click at [211, 196] on span "*COMPULSORY* Service Manager - SV_SM_CLP" at bounding box center [184, 196] width 132 height 7
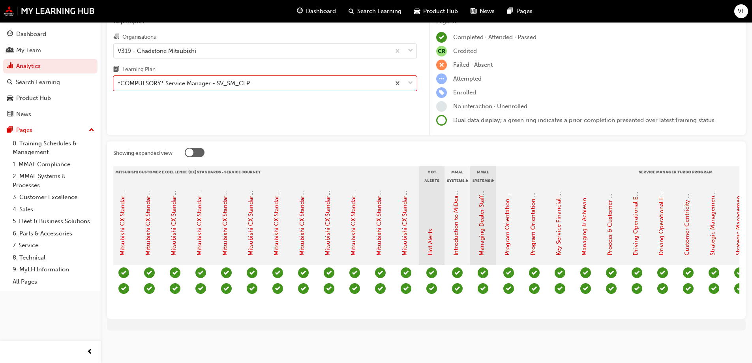
scroll to position [0, 605]
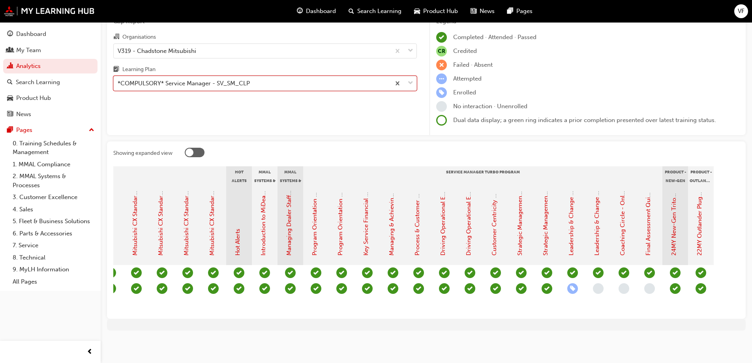
click at [199, 149] on div at bounding box center [195, 152] width 20 height 9
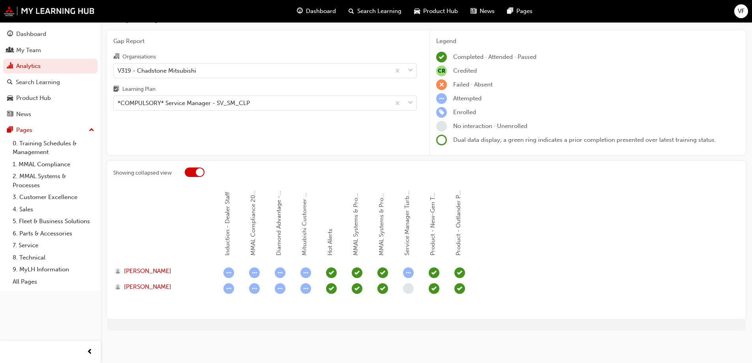
scroll to position [22, 0]
click at [190, 168] on div at bounding box center [195, 171] width 20 height 9
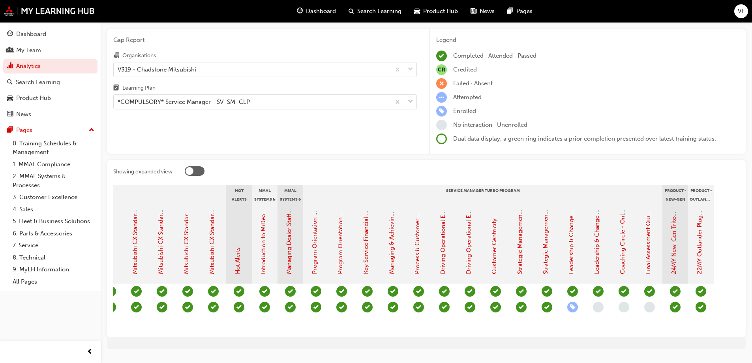
scroll to position [0, 0]
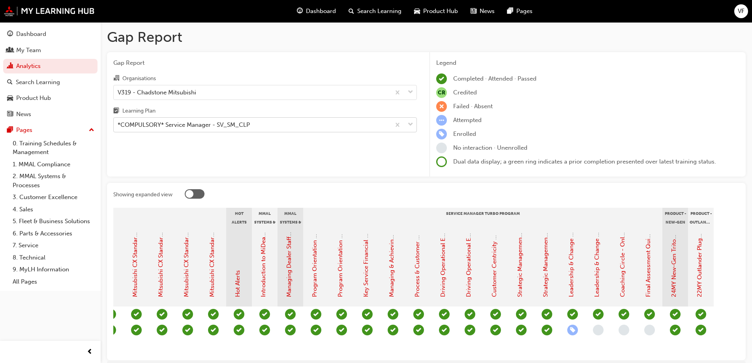
click at [189, 125] on div "*COMPULSORY* Service Manager - SV_SM_CLP" at bounding box center [184, 124] width 132 height 9
click at [118, 125] on input "Learning Plan *COMPULSORY* Service Manager - SV_SM_CLP" at bounding box center [118, 124] width 1 height 7
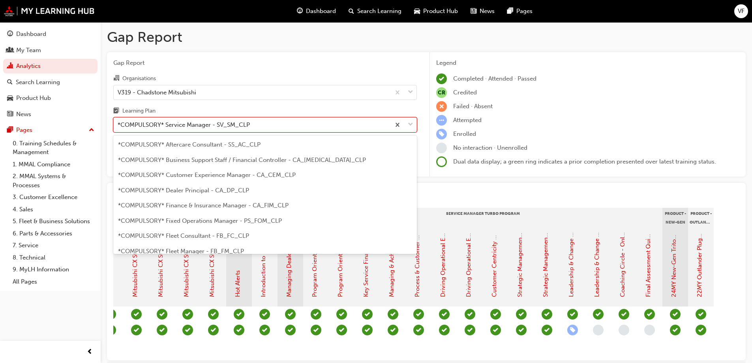
scroll to position [193, 0]
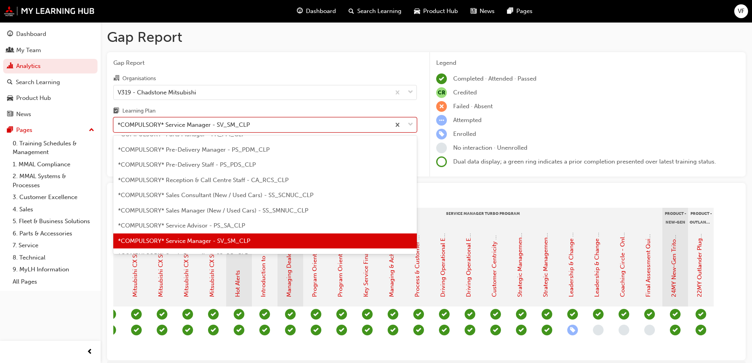
click at [297, 63] on span "Gap Report" at bounding box center [264, 62] width 303 height 9
